Goal: Information Seeking & Learning: Check status

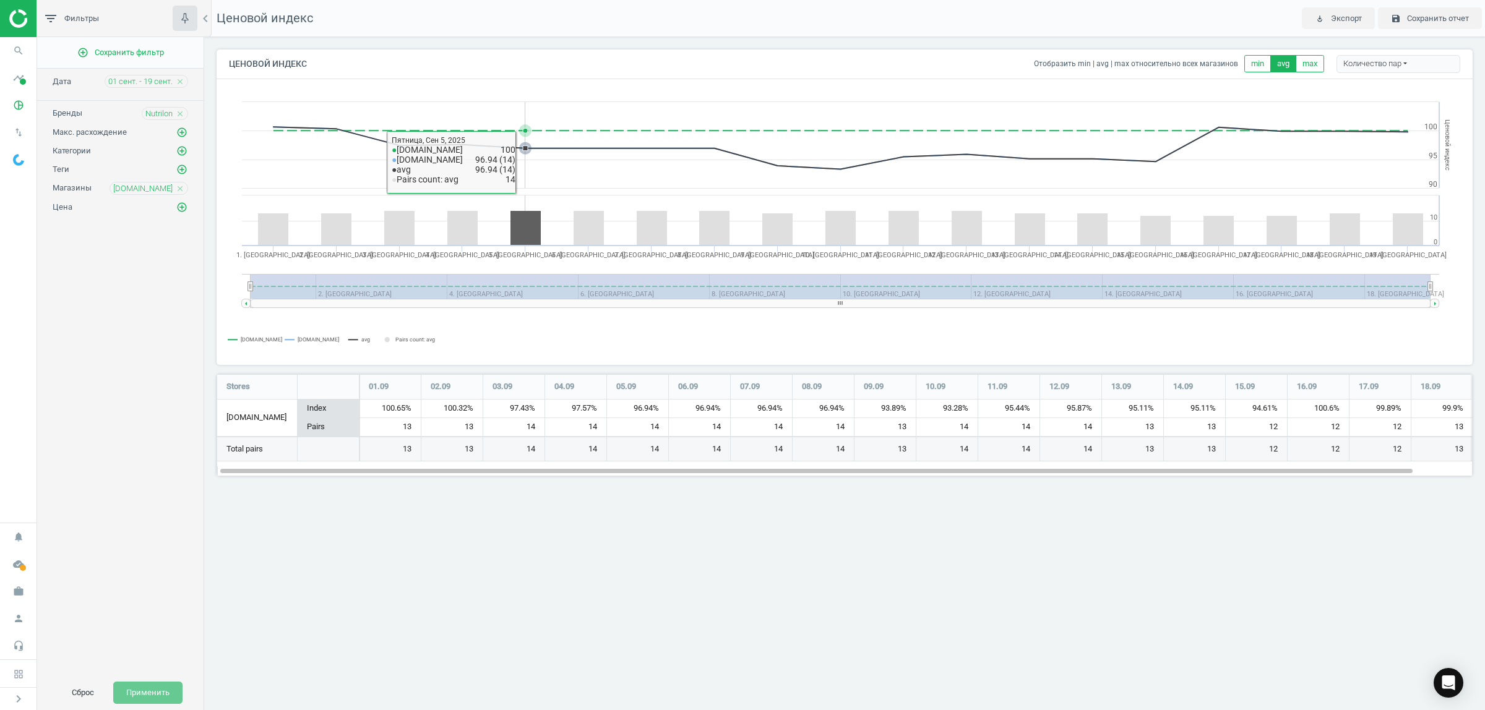
scroll to position [126, 1279]
click at [181, 114] on icon "close" at bounding box center [180, 113] width 9 height 9
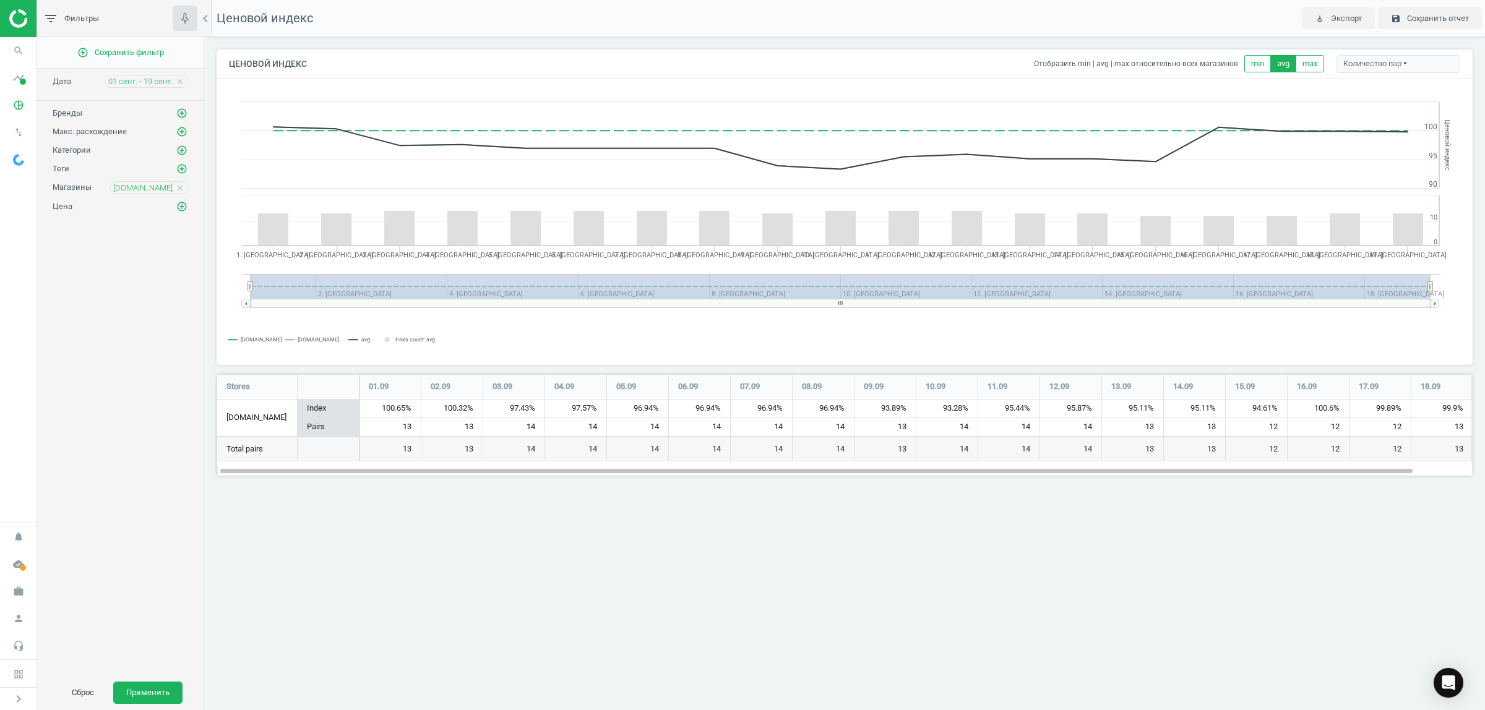
click at [181, 114] on icon "add_circle_outline" at bounding box center [181, 113] width 11 height 11
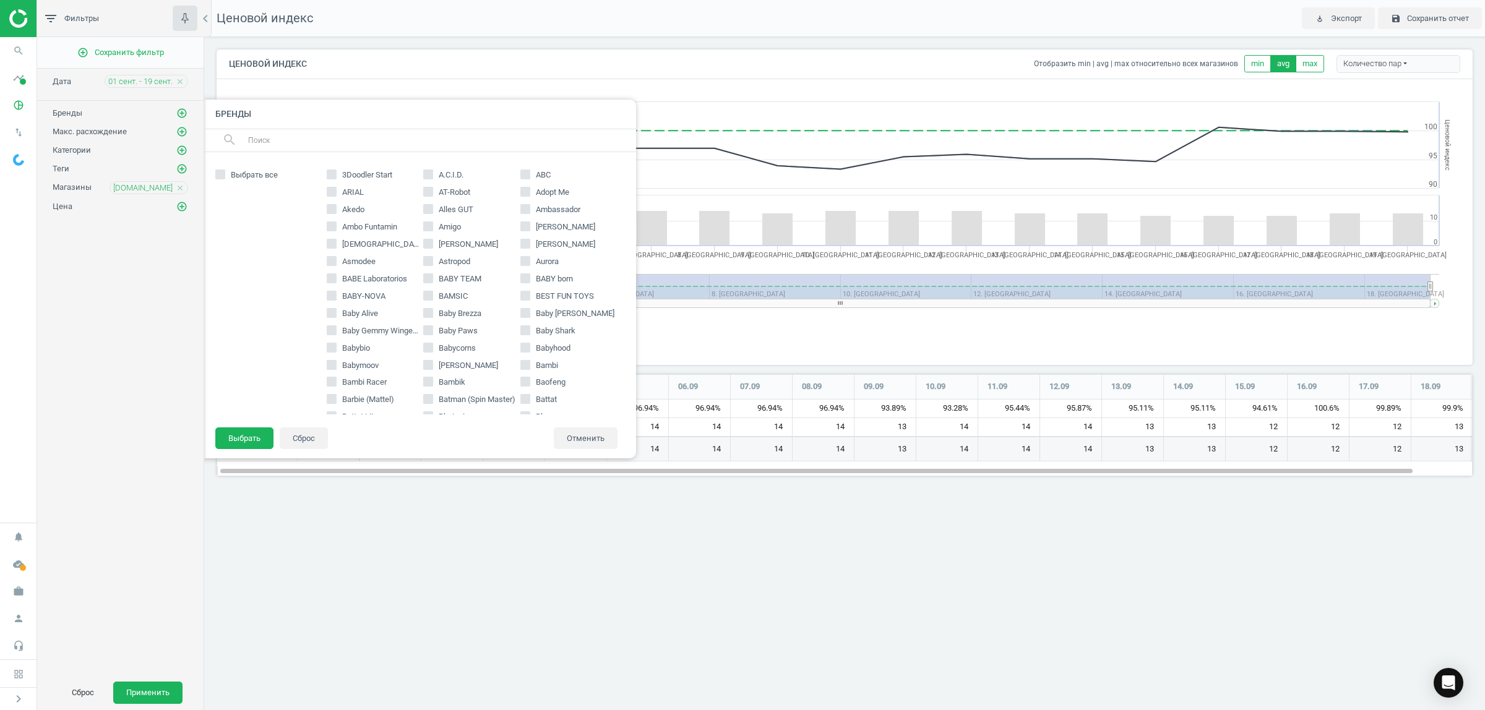
click at [372, 144] on input "text" at bounding box center [437, 141] width 380 height 20
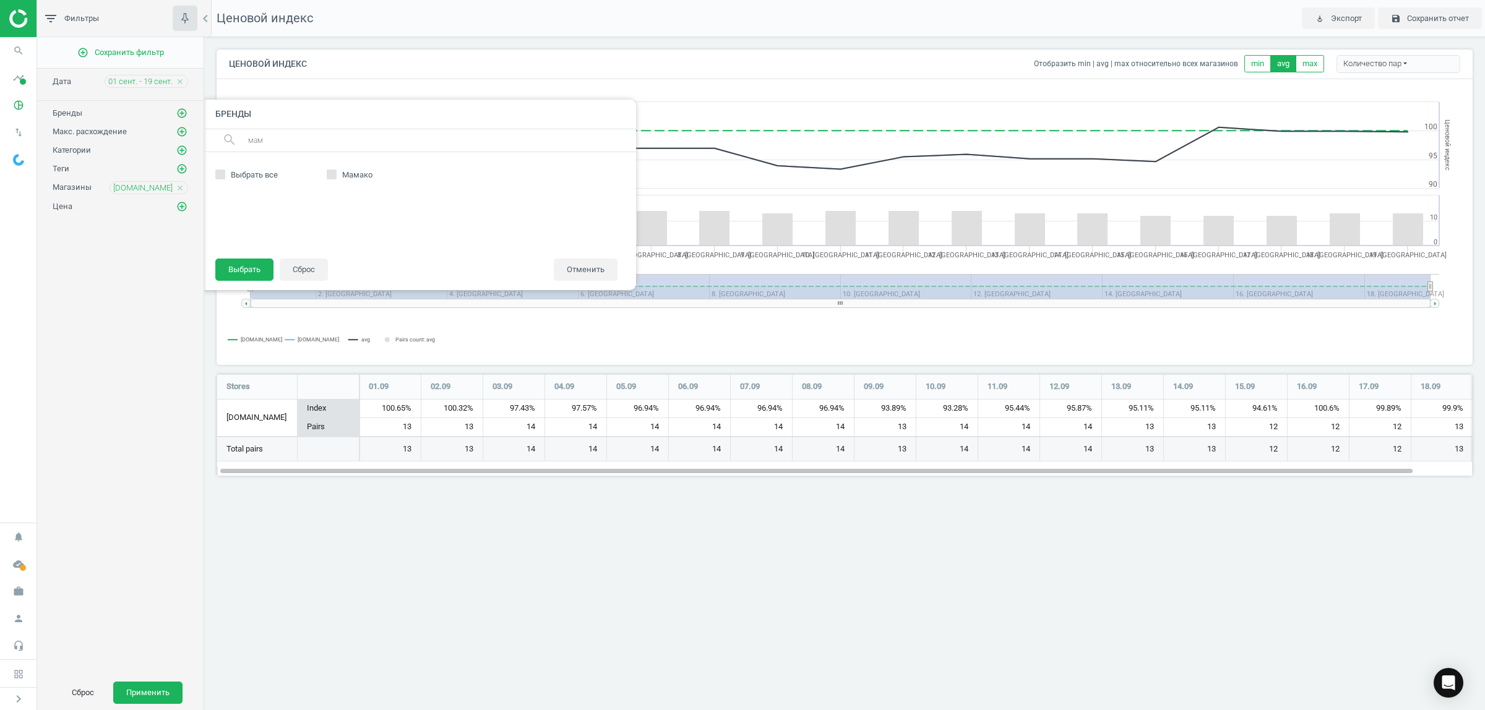
type input "мамако"
click at [364, 174] on span "Мамако" at bounding box center [357, 174] width 35 height 11
click at [335, 174] on input "Мамако" at bounding box center [331, 175] width 8 height 8
checkbox input "true"
click at [246, 270] on button "Выбрать" at bounding box center [244, 270] width 58 height 22
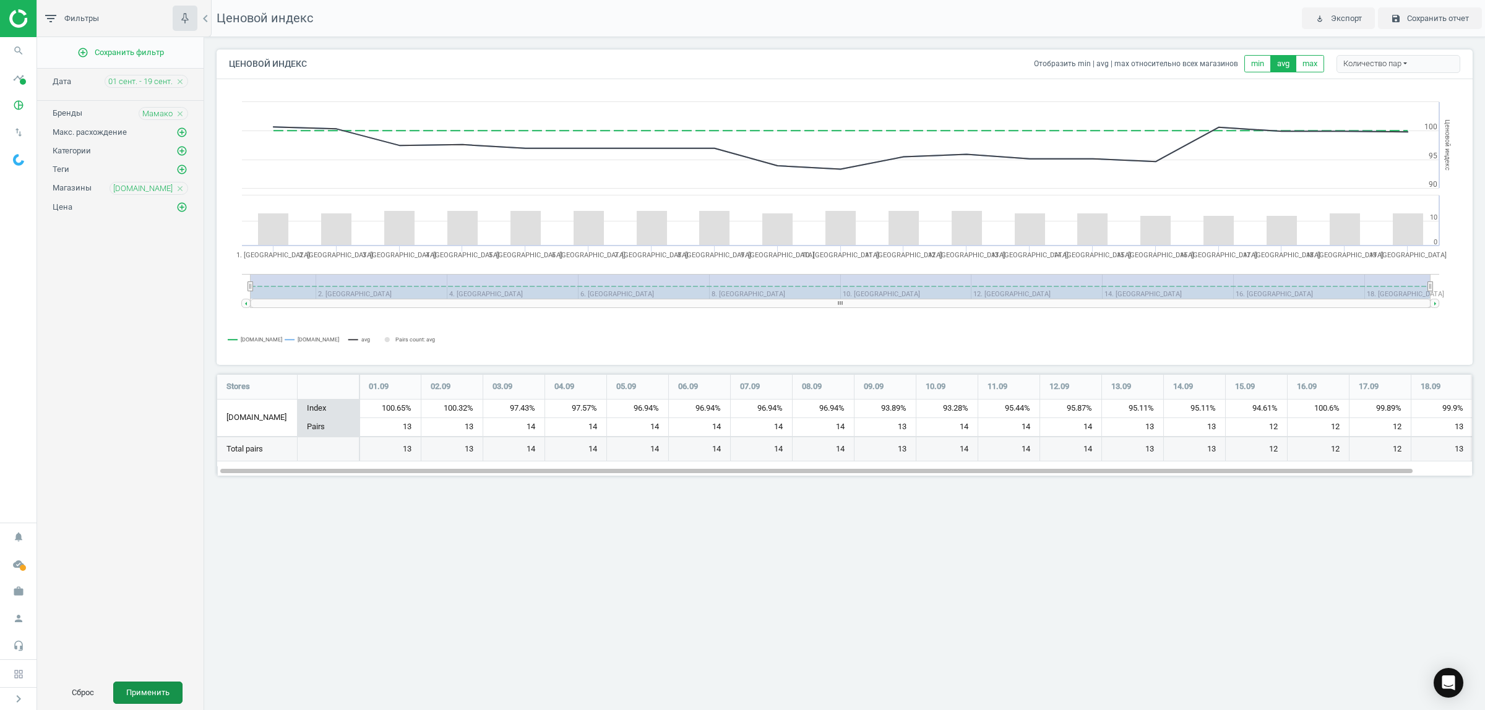
click at [158, 694] on button "Применить" at bounding box center [147, 693] width 69 height 22
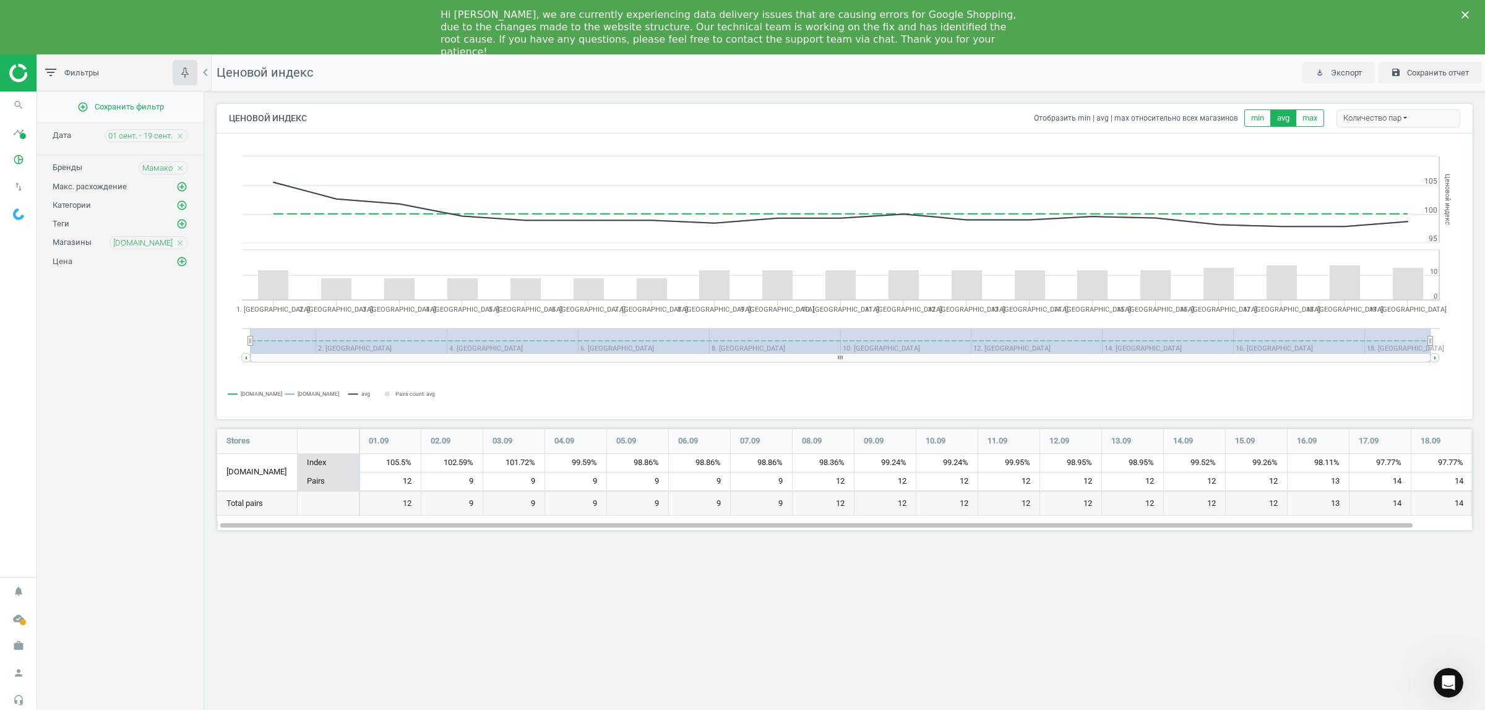
scroll to position [126, 1279]
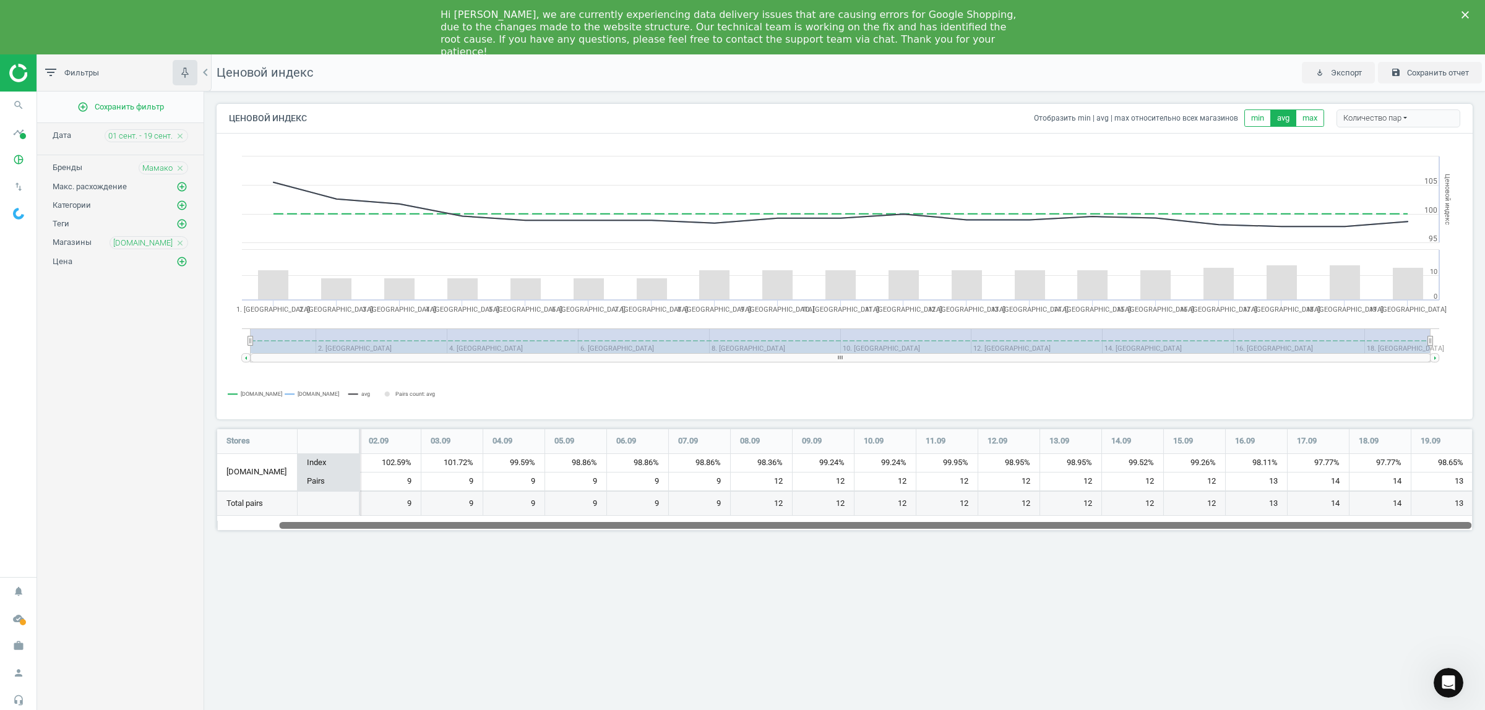
drag, startPoint x: 1371, startPoint y: 525, endPoint x: 1483, endPoint y: 540, distance: 113.0
click at [1483, 540] on div "Ценовой индекс Отобразить min | avg | max относительно всех магазинов min avg m…" at bounding box center [844, 322] width 1280 height 461
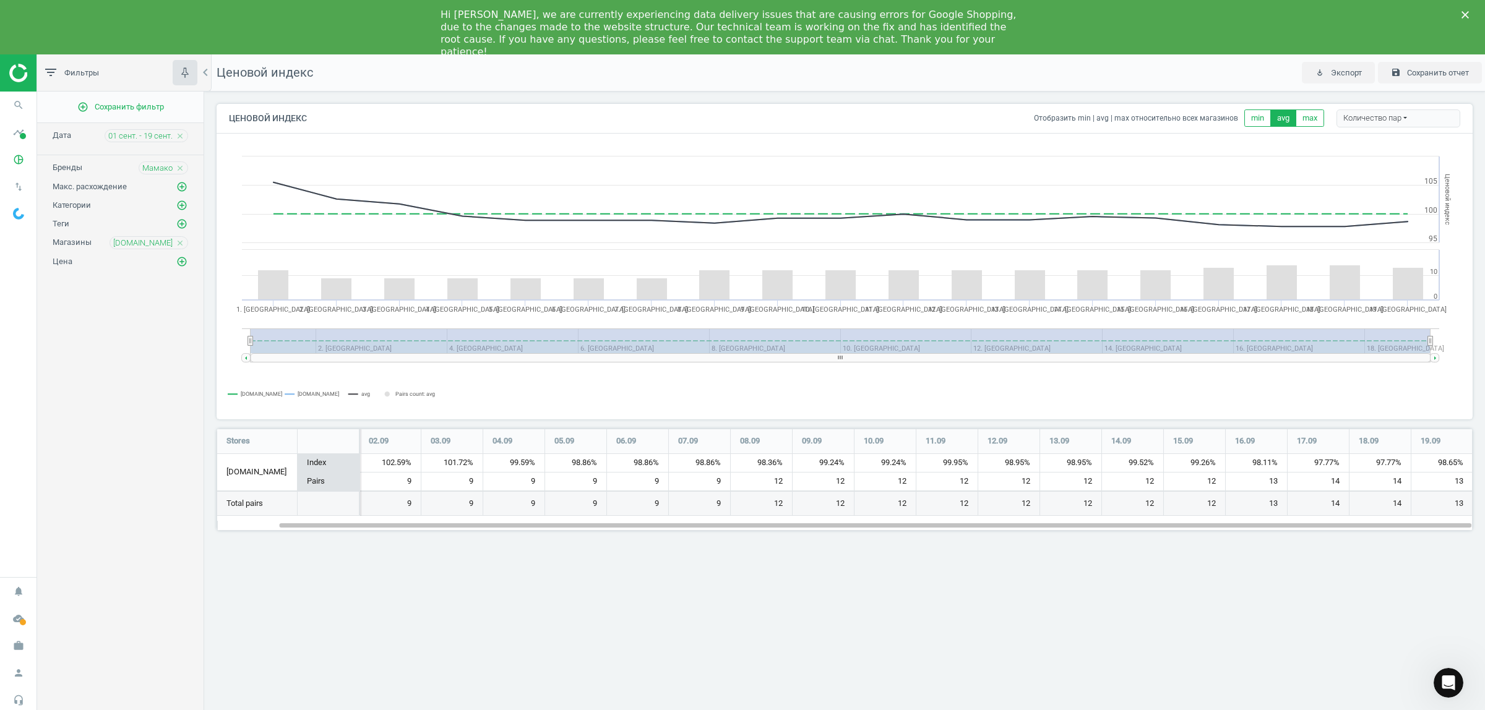
click at [178, 243] on icon "close" at bounding box center [180, 243] width 9 height 9
click at [155, 136] on span "01 сент. - 19 сент." at bounding box center [140, 136] width 64 height 11
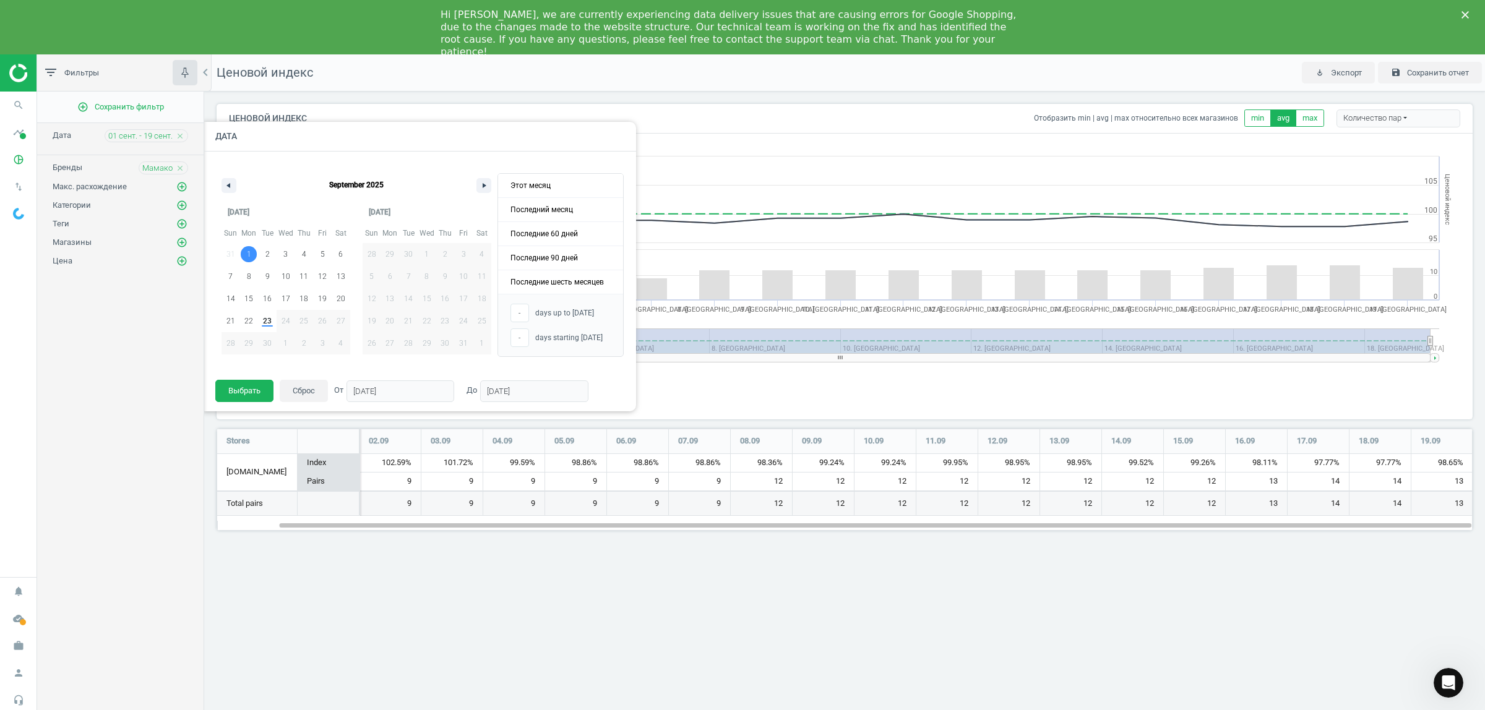
click at [251, 251] on span "1" at bounding box center [248, 254] width 19 height 16
click at [247, 317] on span "22" at bounding box center [248, 321] width 9 height 22
click at [249, 254] on span "1" at bounding box center [249, 254] width 4 height 22
type input "[DATE]"
click at [269, 319] on span "23" at bounding box center [267, 321] width 9 height 22
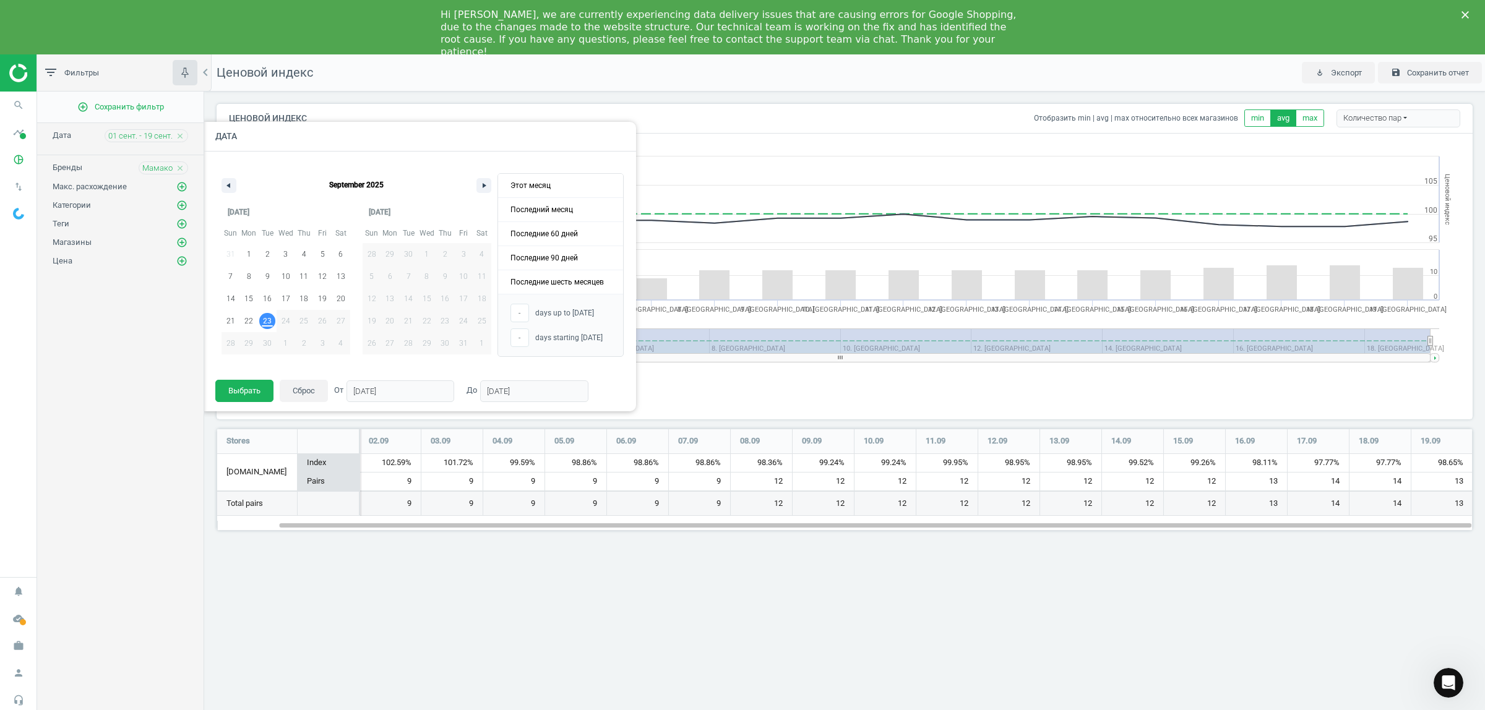
type input "23"
type input "[DATE]"
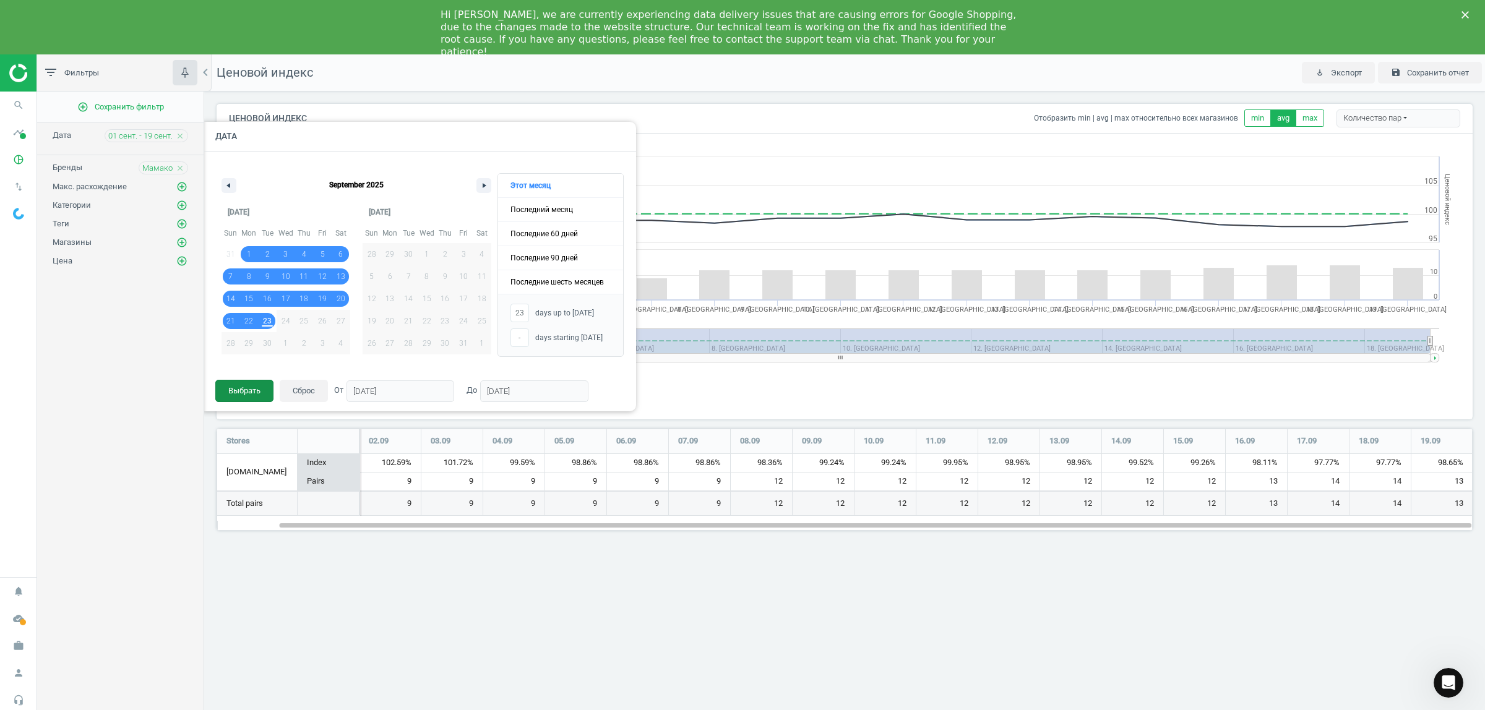
click at [254, 395] on button "Выбрать" at bounding box center [244, 391] width 58 height 22
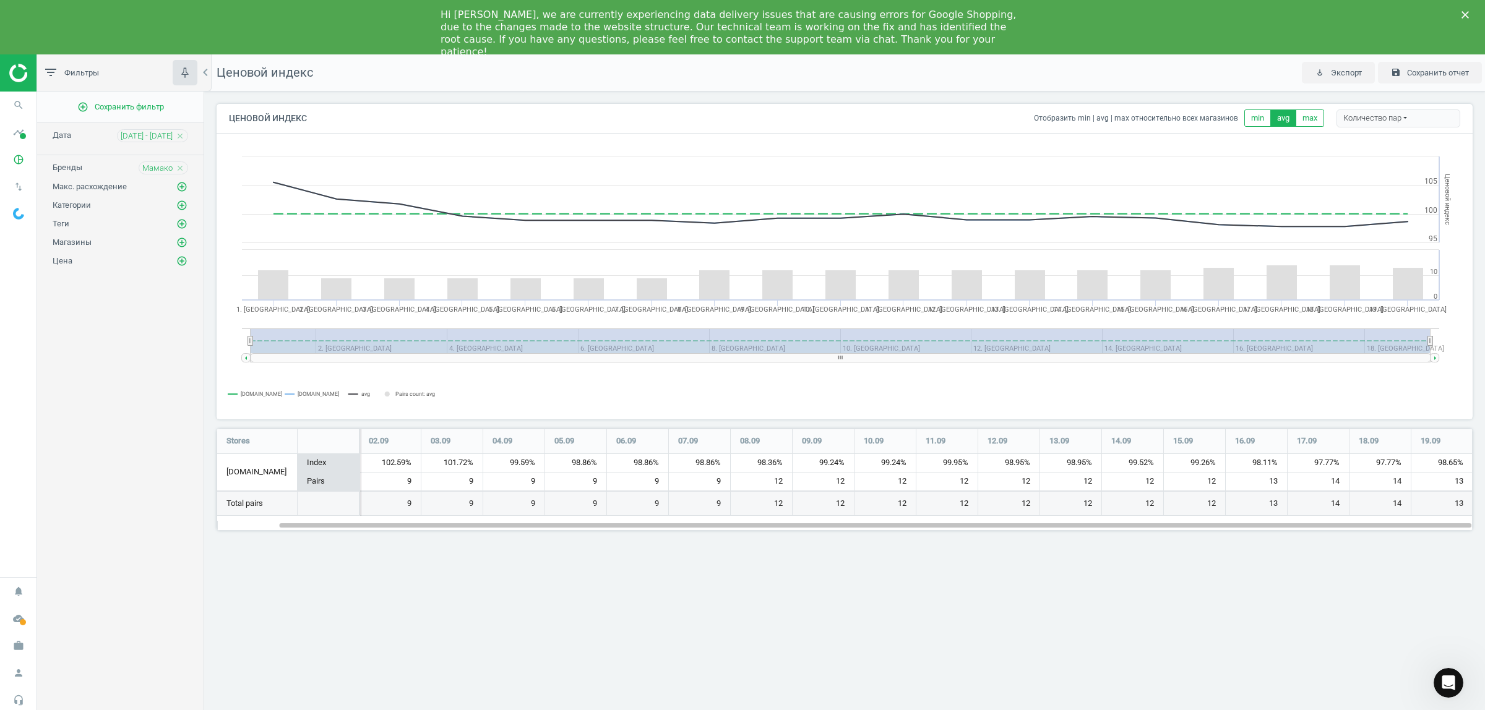
click at [110, 486] on div "add_circle_outline Сохранить фильтр Дата 01 сент. - 23 сент. close Бренды Мамак…" at bounding box center [120, 411] width 166 height 638
click at [166, 134] on span "01 сент. - 19 сент." at bounding box center [140, 136] width 64 height 11
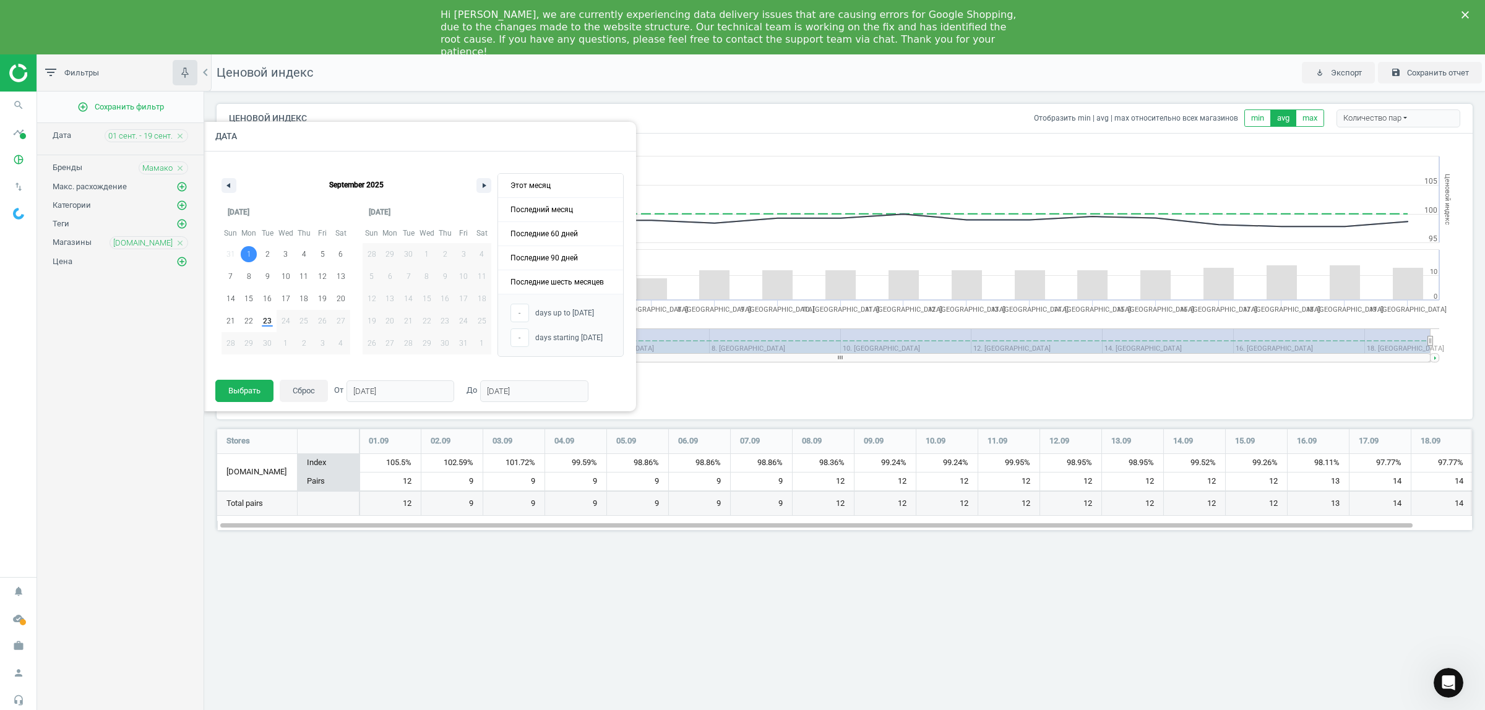
click at [247, 246] on span "1" at bounding box center [249, 254] width 4 height 22
type input "[DATE]"
click at [266, 319] on span "23" at bounding box center [267, 321] width 9 height 22
type input "23"
type input "[DATE]"
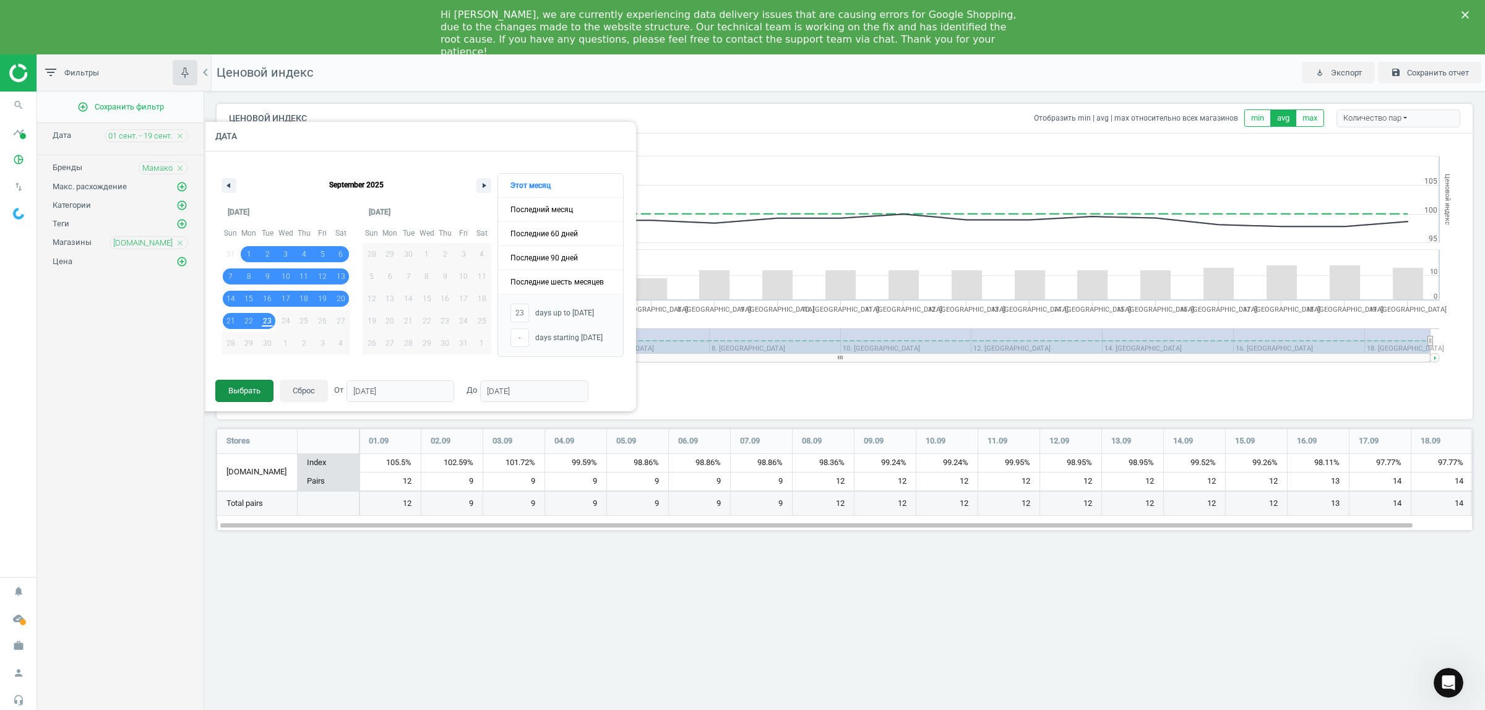
click at [255, 387] on button "Выбрать" at bounding box center [244, 391] width 58 height 22
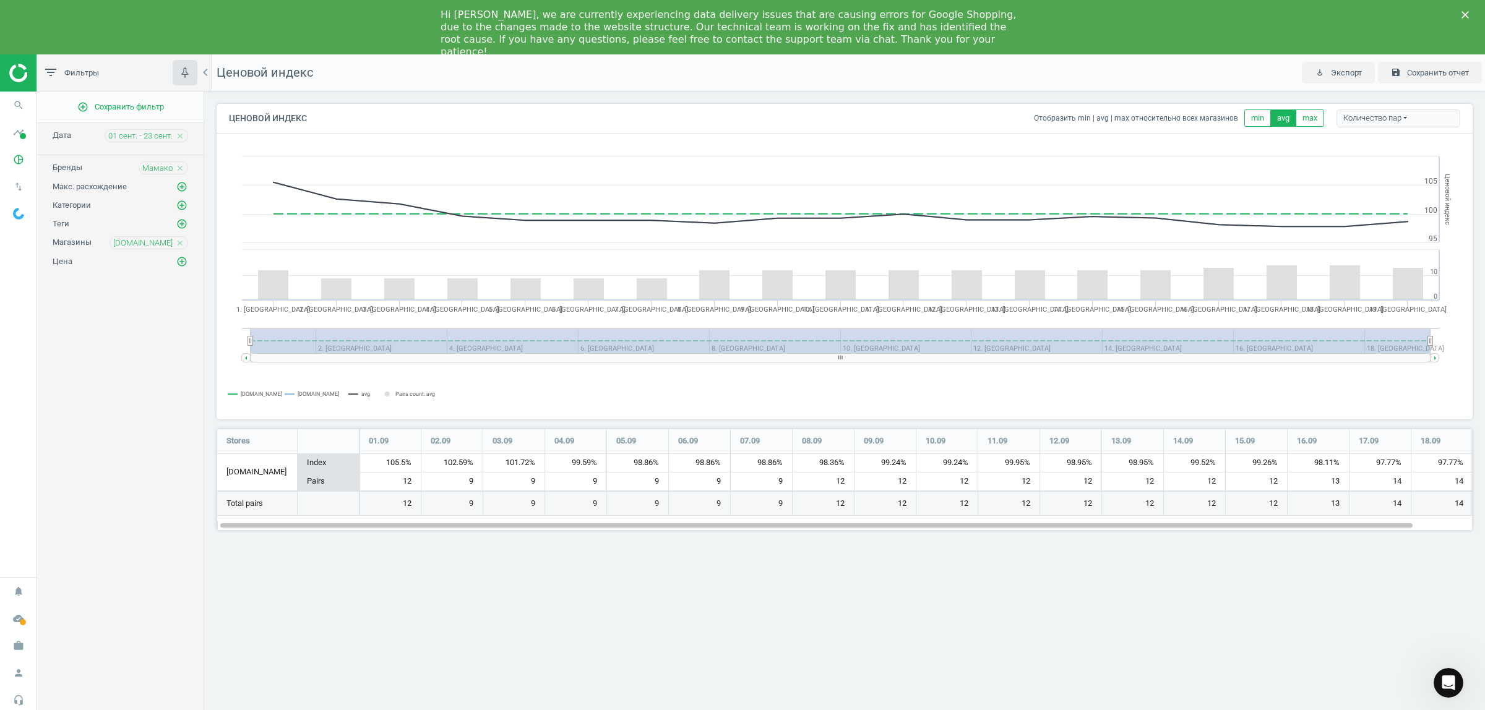
click at [181, 246] on icon "close" at bounding box center [180, 243] width 9 height 9
click at [143, 459] on div "add_circle_outline Сохранить фильтр Дата 01 сент. - 23 сент. close Бренды Мамак…" at bounding box center [120, 411] width 166 height 638
click at [1462, 12] on polygon "Закрити" at bounding box center [1464, 14] width 7 height 7
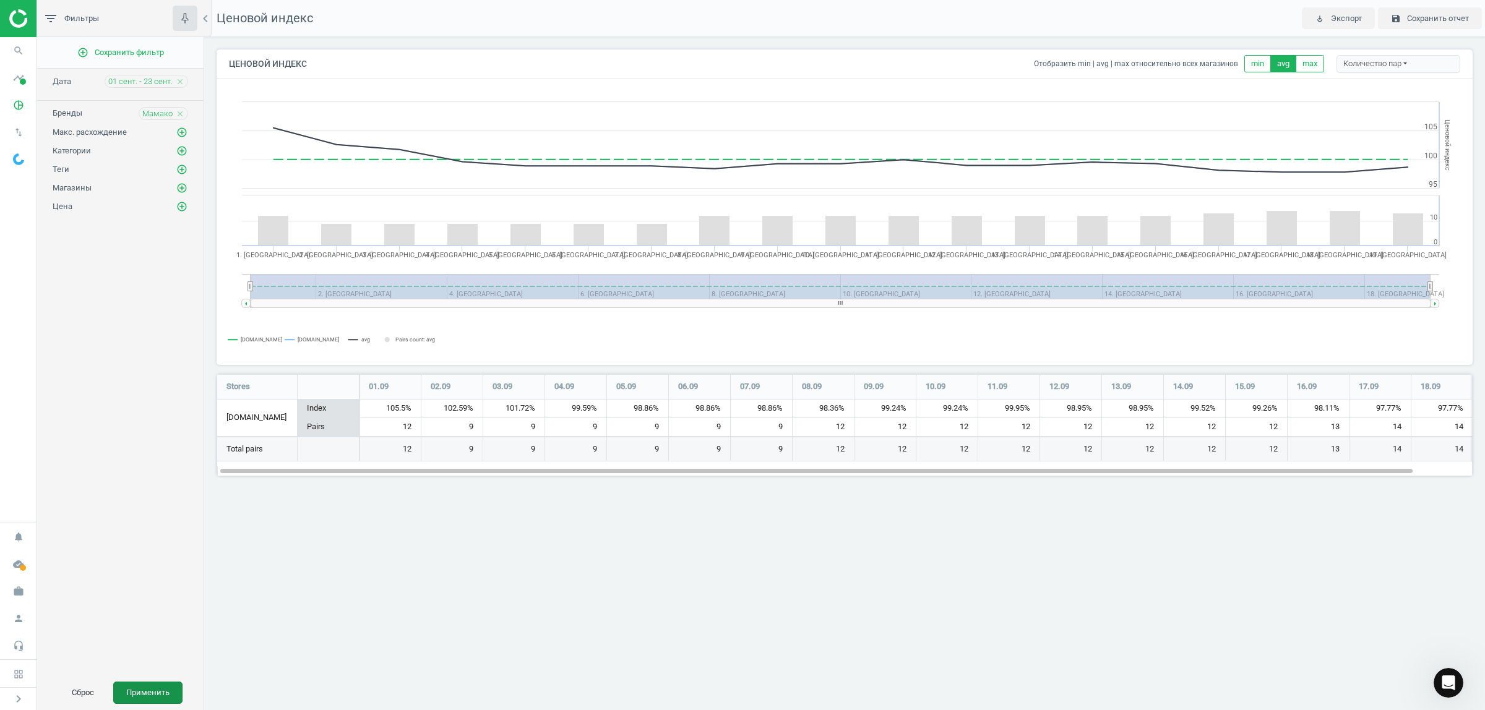
click at [155, 688] on button "Применить" at bounding box center [147, 693] width 69 height 22
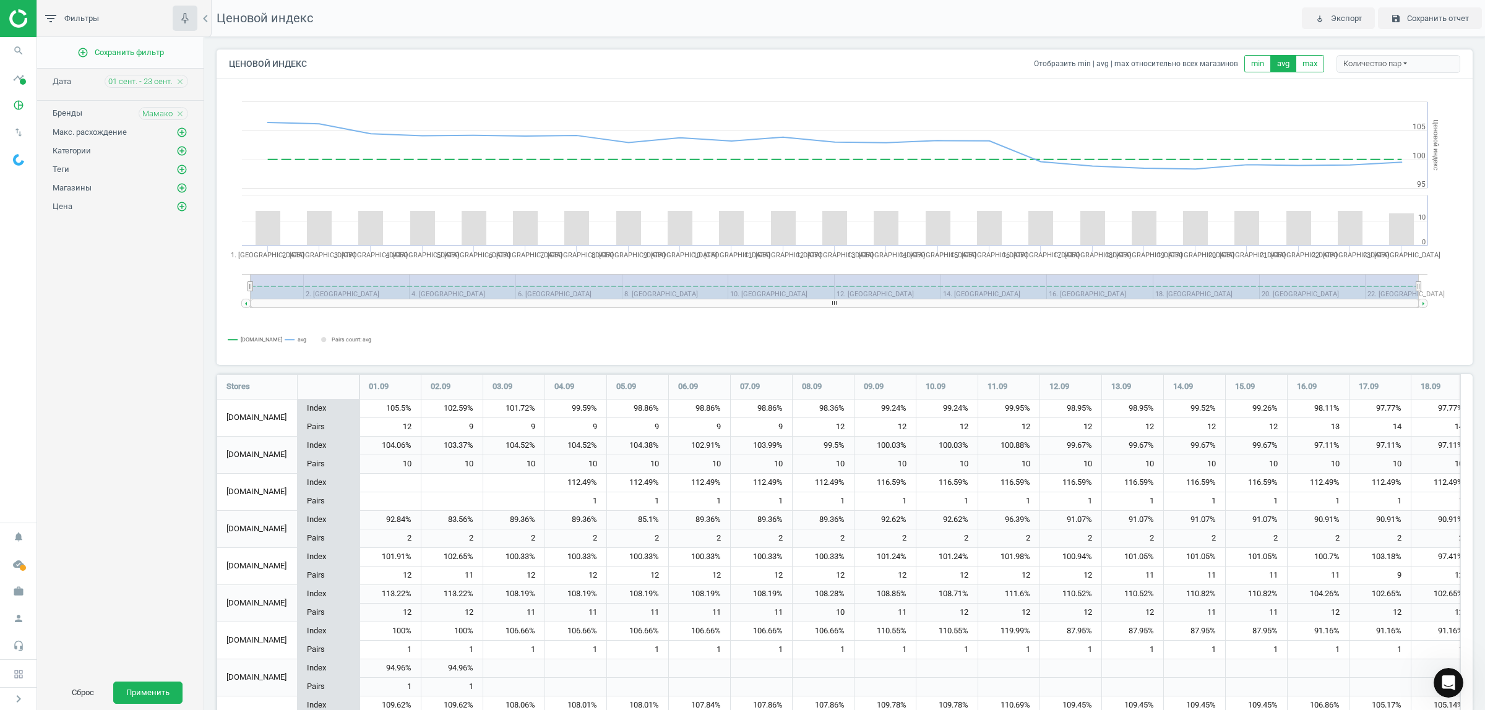
scroll to position [155, 0]
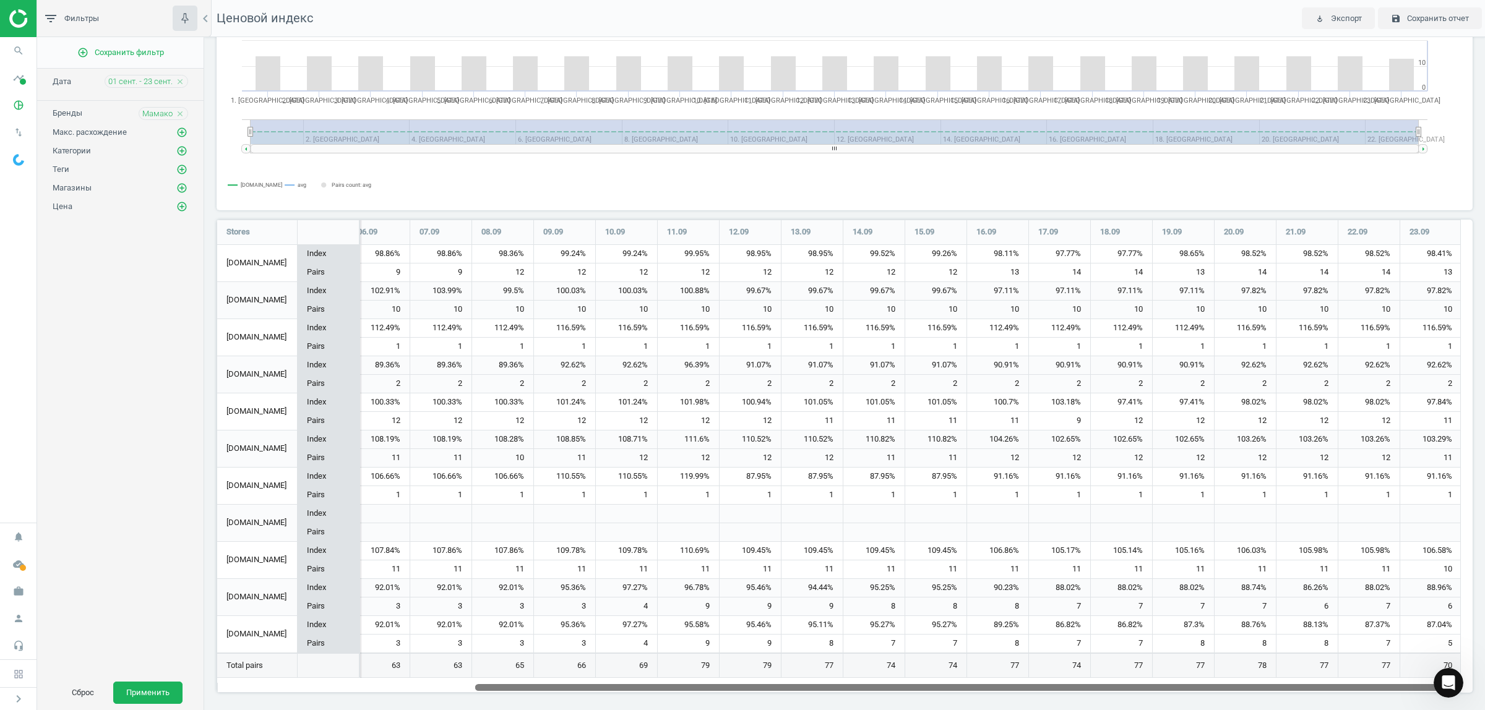
drag, startPoint x: 447, startPoint y: 685, endPoint x: 1386, endPoint y: 645, distance: 939.2
click at [1386, 667] on div "Stores 01.09 02.09 03.09 04.09 05.09 06.09 07.09 08.09 09.09 10.09 11.09 12.09 …" at bounding box center [838, 456] width 1244 height 473
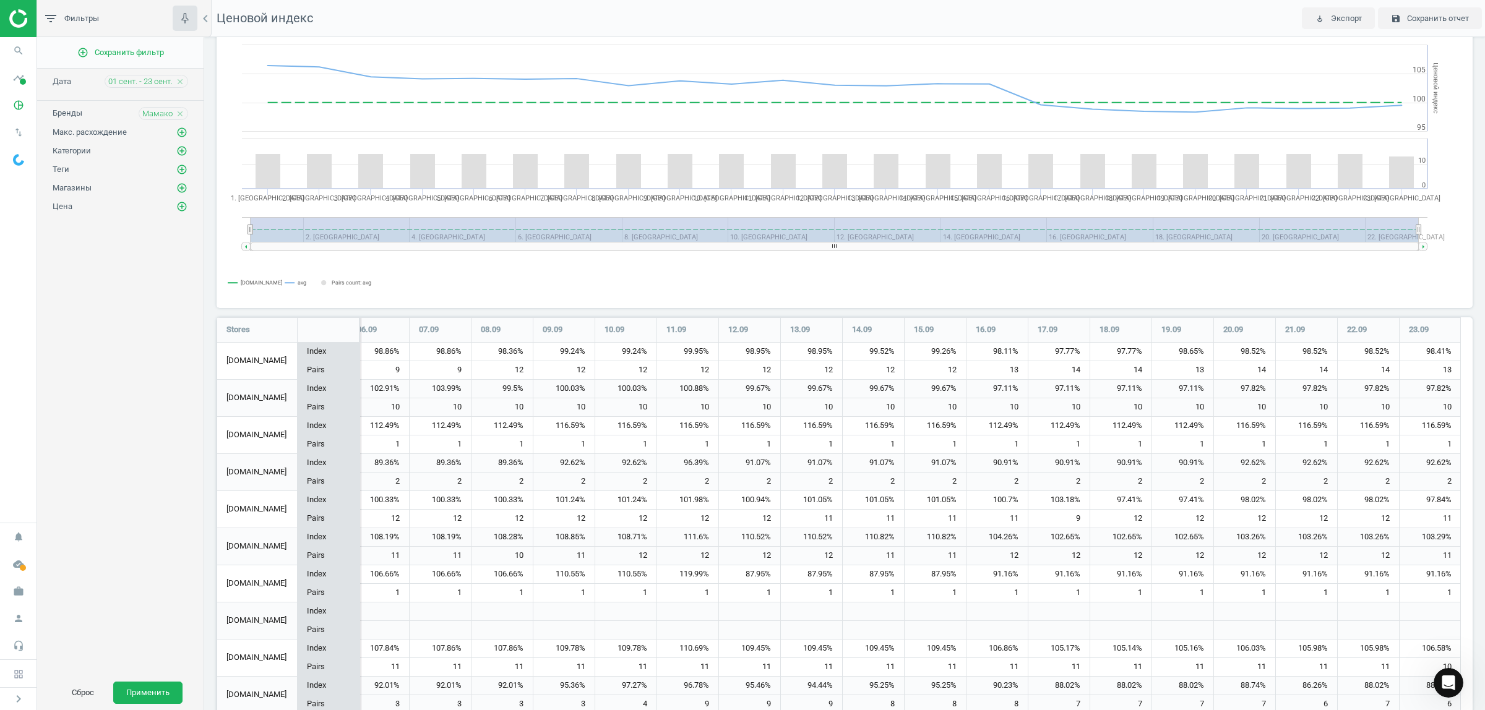
scroll to position [0, 0]
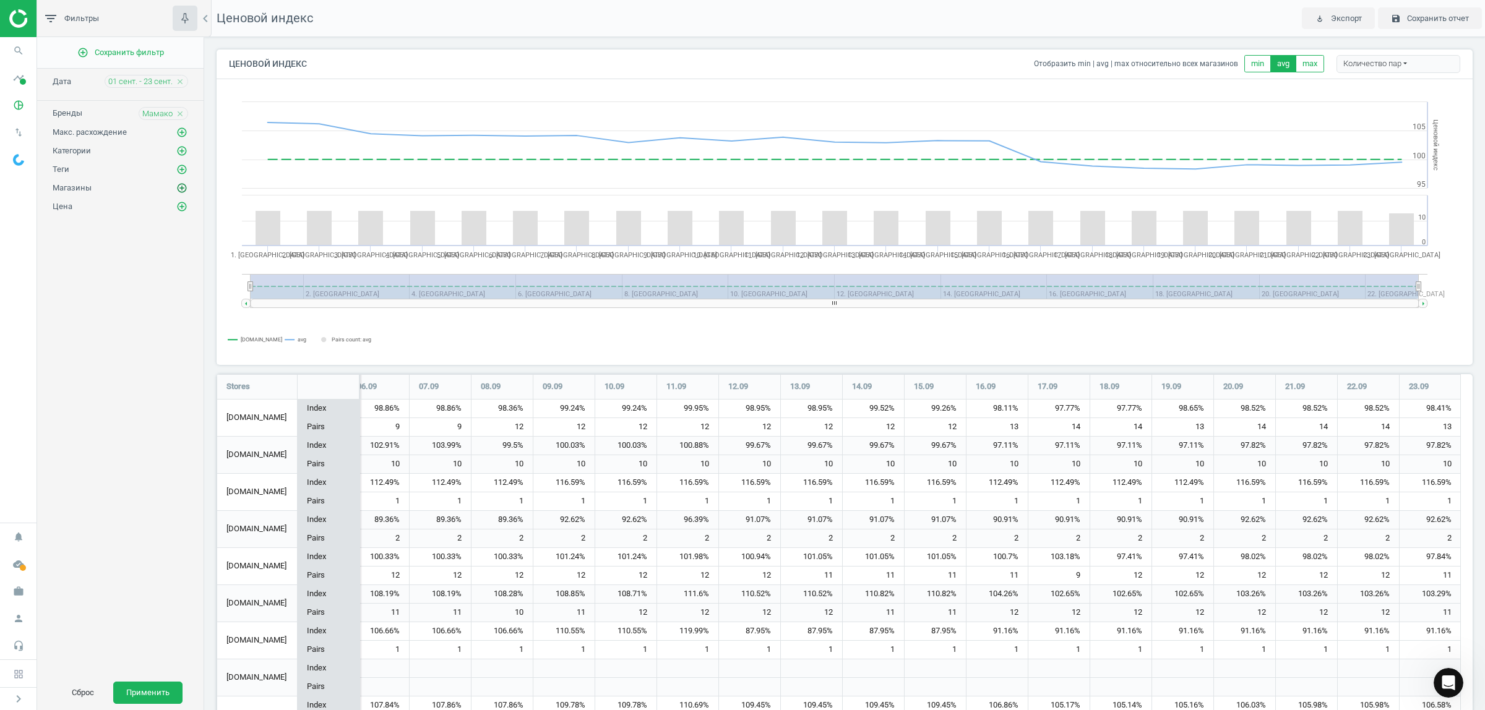
click at [181, 189] on icon "add_circle_outline" at bounding box center [181, 187] width 11 height 11
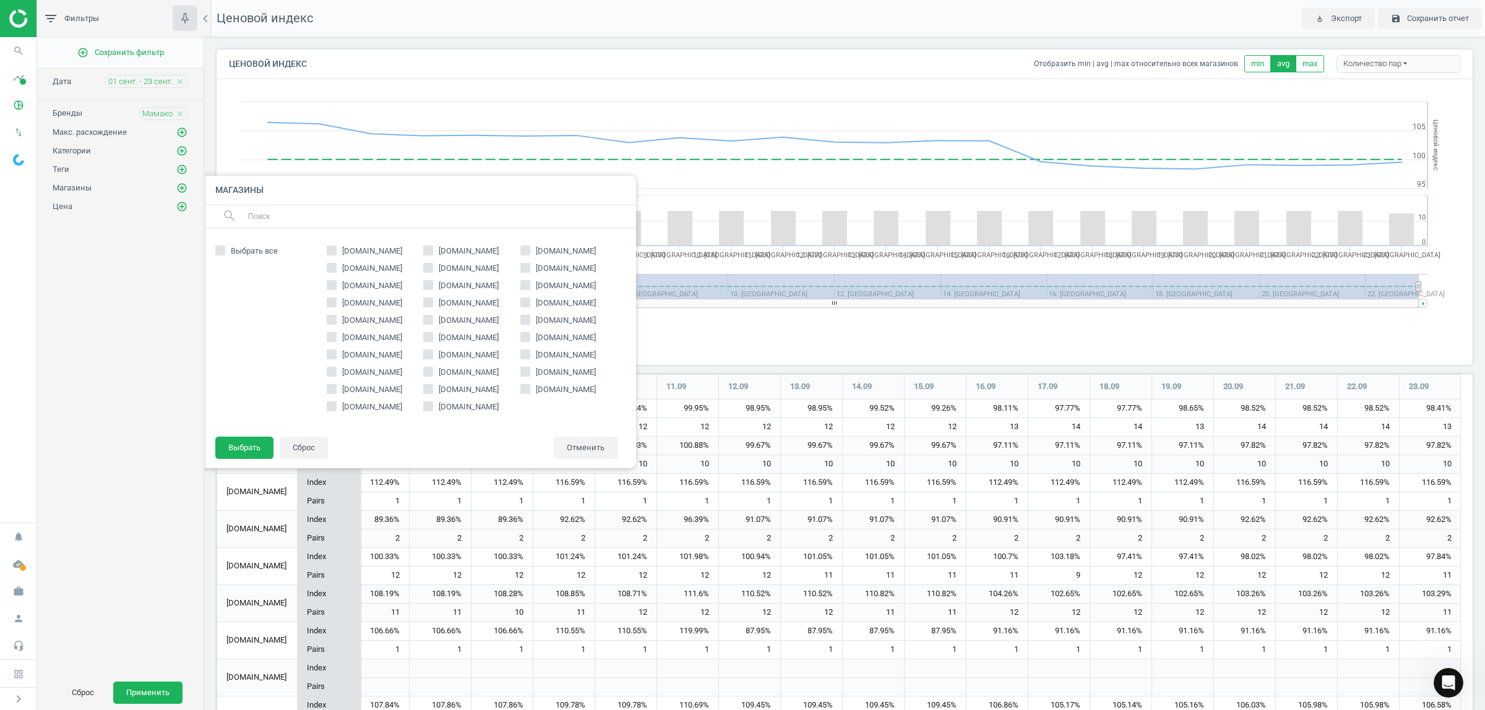
click at [387, 254] on span "[DOMAIN_NAME]" at bounding box center [372, 251] width 65 height 11
click at [335, 254] on input "[DOMAIN_NAME]" at bounding box center [331, 251] width 8 height 8
checkbox input "true"
click at [552, 289] on span "[DOMAIN_NAME]" at bounding box center [565, 285] width 65 height 11
click at [529, 289] on input "[DOMAIN_NAME]" at bounding box center [525, 285] width 8 height 8
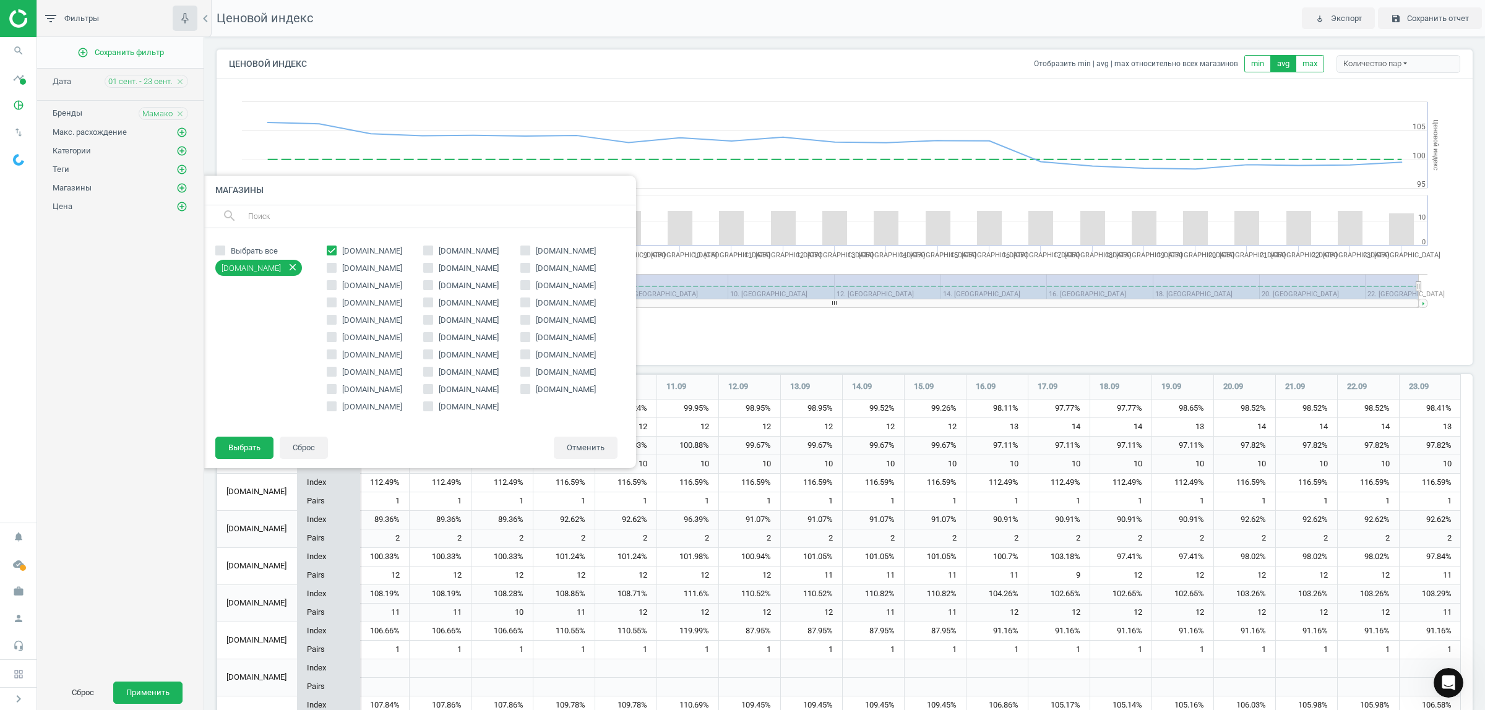
checkbox input "true"
click at [453, 390] on span "[DOMAIN_NAME]" at bounding box center [468, 389] width 65 height 11
click at [432, 390] on input "[DOMAIN_NAME]" at bounding box center [428, 389] width 8 height 8
checkbox input "true"
click at [241, 440] on button "Выбрать" at bounding box center [244, 448] width 58 height 22
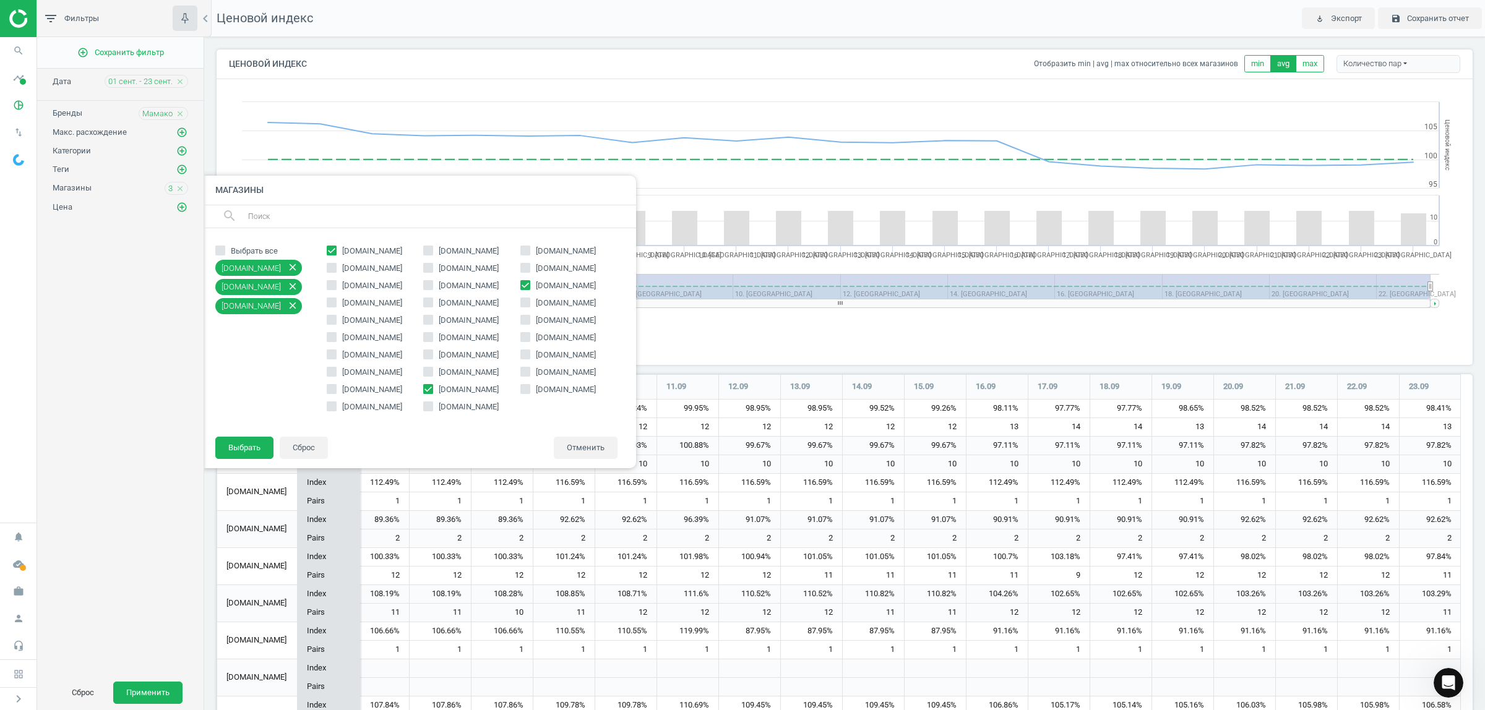
scroll to position [6, 6]
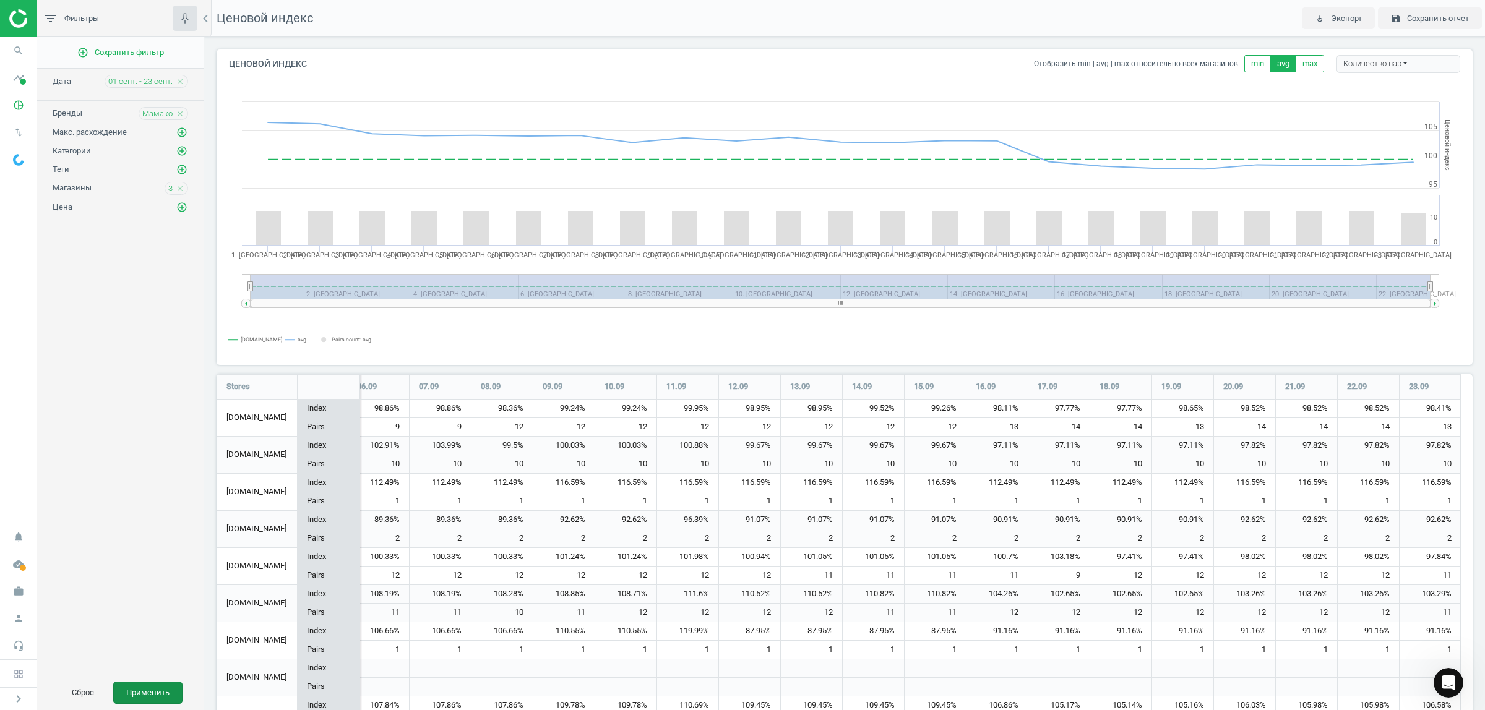
click at [159, 682] on button "Применить" at bounding box center [147, 693] width 69 height 22
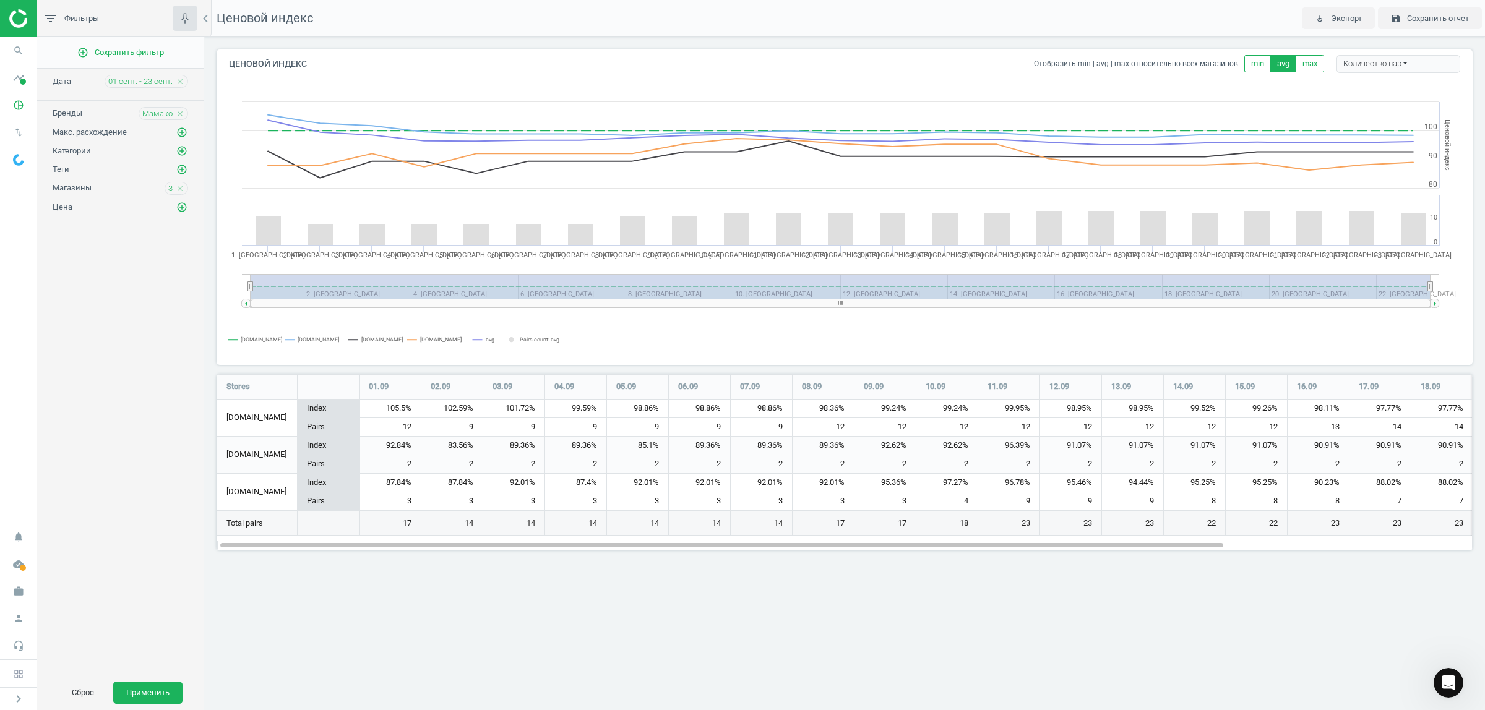
scroll to position [200, 1279]
click at [174, 187] on div "3 close" at bounding box center [177, 188] width 24 height 13
click at [179, 190] on icon "close" at bounding box center [180, 188] width 9 height 9
click at [179, 191] on icon "add_circle_outline" at bounding box center [181, 187] width 11 height 11
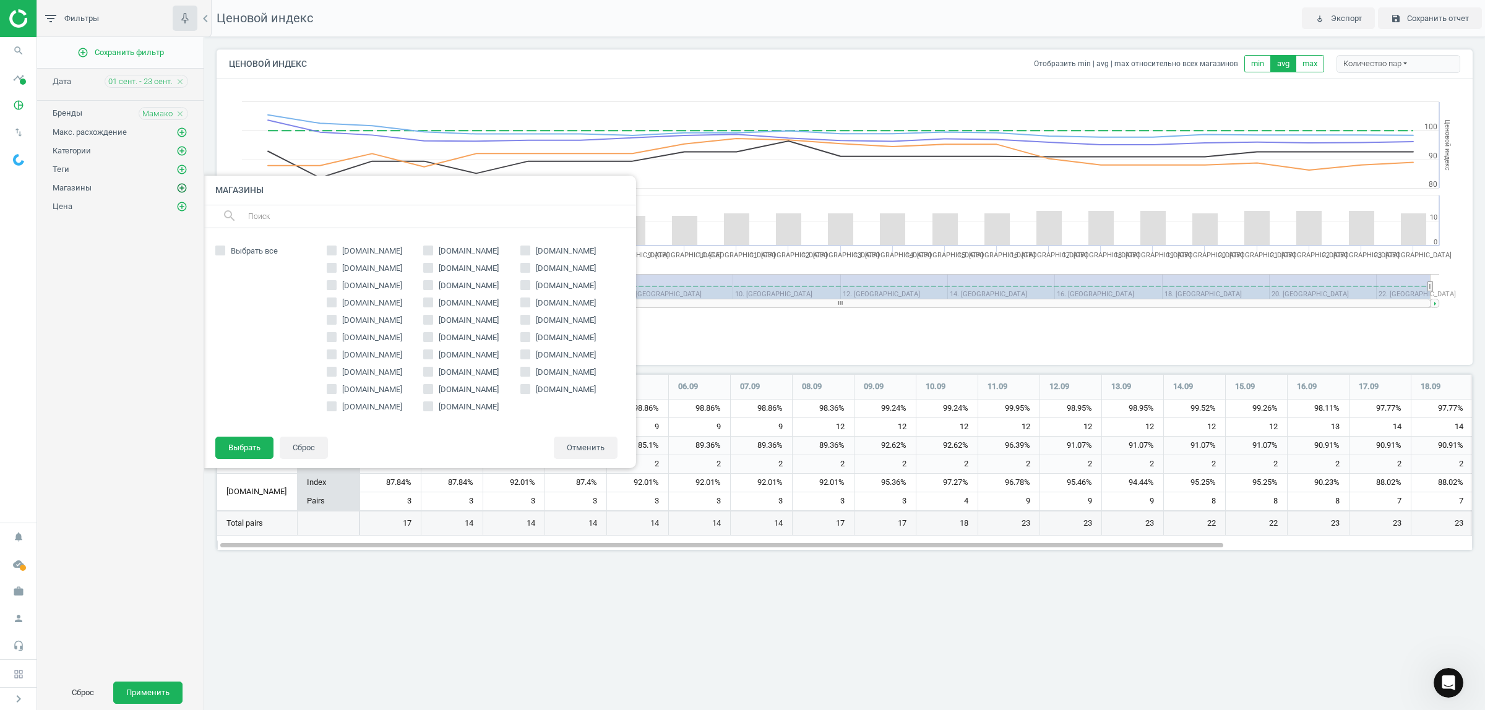
click at [179, 191] on icon "add_circle_outline" at bounding box center [181, 187] width 11 height 11
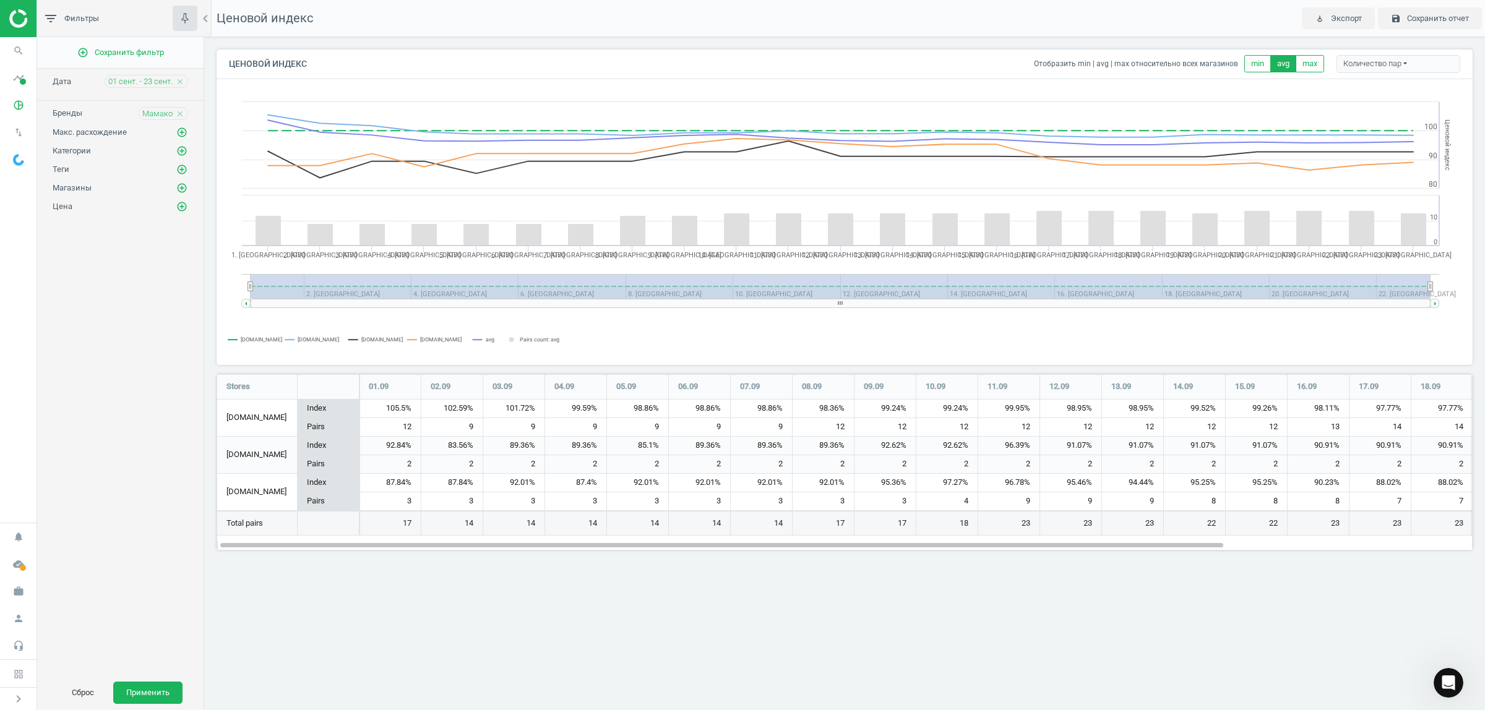
click at [152, 280] on div "add_circle_outline Сохранить фильтр Дата 01 сент. - 23 сент. close Бренды Мамак…" at bounding box center [120, 356] width 166 height 638
click at [1314, 140] on icon at bounding box center [840, 132] width 1157 height 25
